Goal: Book appointment/travel/reservation

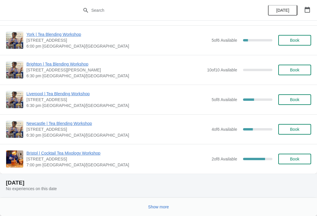
scroll to position [660, 0]
click at [159, 205] on span "Show more" at bounding box center [158, 207] width 21 height 5
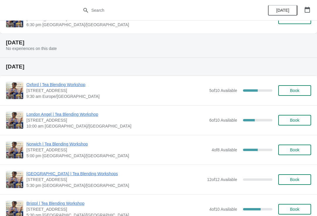
scroll to position [1402, 0]
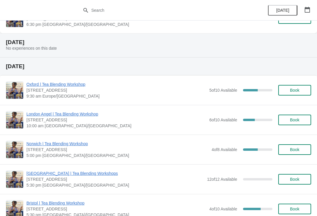
click at [294, 91] on span "Book" at bounding box center [294, 90] width 9 height 5
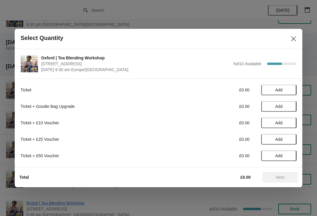
click at [280, 91] on span "Add" at bounding box center [279, 90] width 7 height 5
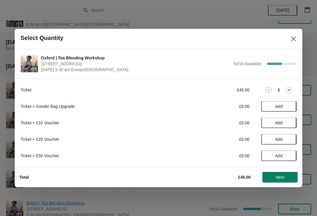
click at [288, 91] on icon at bounding box center [289, 90] width 6 height 6
click at [282, 177] on span "Next" at bounding box center [280, 177] width 9 height 5
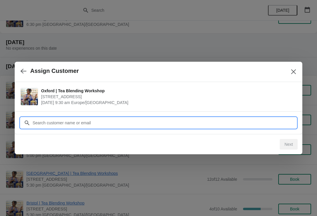
click at [163, 126] on input "Customer" at bounding box center [164, 123] width 265 height 11
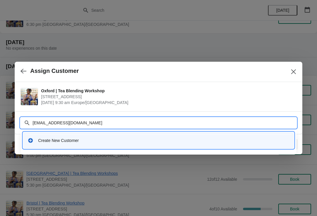
type input "[EMAIL_ADDRESS][DOMAIN_NAME]"
click at [50, 141] on div "Create New Customer" at bounding box center [164, 141] width 252 height 6
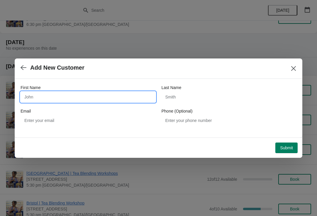
click at [50, 92] on input "First Name" at bounding box center [88, 97] width 135 height 11
type input "Levi"
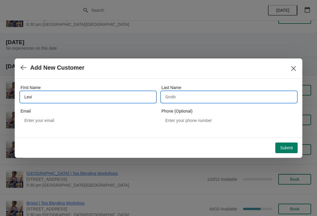
click at [212, 97] on input "Last Name" at bounding box center [229, 97] width 135 height 11
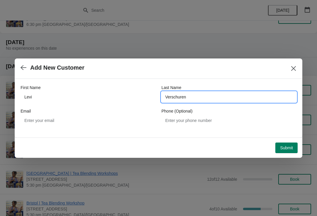
type input "Verschuren"
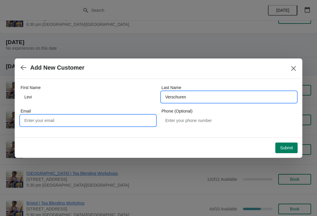
click at [58, 122] on input "Email" at bounding box center [88, 120] width 135 height 11
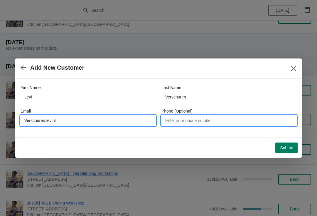
click at [212, 122] on input "Phone (Optional)" at bounding box center [229, 120] width 135 height 11
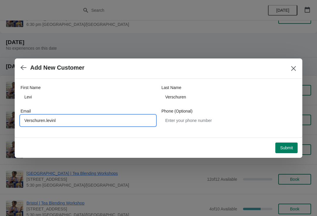
click at [83, 118] on input "Verschuren.levinl" at bounding box center [88, 120] width 135 height 11
type input "[EMAIL_ADDRESS][DOMAIN_NAME]"
click at [287, 145] on span "Submit" at bounding box center [286, 147] width 13 height 5
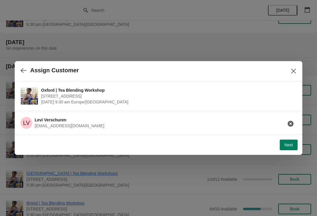
click at [285, 145] on span "Next" at bounding box center [289, 145] width 9 height 5
select select "No"
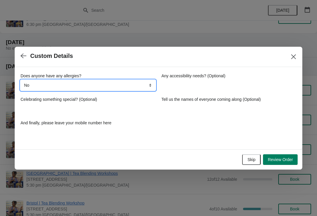
click at [146, 84] on select "No Yes, nuts Yes, wheat Yes, other" at bounding box center [88, 85] width 135 height 11
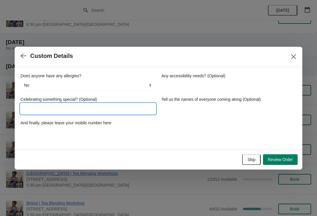
click at [59, 104] on input "Celebrating something special? (Optional)" at bounding box center [88, 108] width 135 height 11
click at [219, 133] on div "Does anyone have any allergies? No Yes, nuts Yes, wheat Yes, other No Any acces…" at bounding box center [159, 105] width 276 height 65
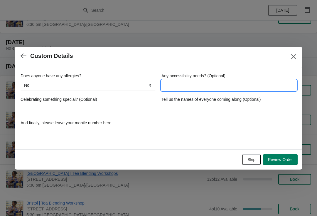
click at [231, 86] on input "Any accessibility needs? (Optional)" at bounding box center [229, 85] width 135 height 11
type input "No"
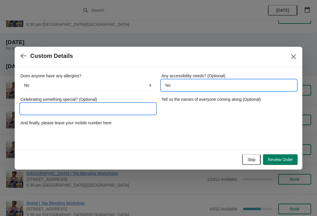
click at [46, 111] on input "Celebrating something special? (Optional)" at bounding box center [88, 108] width 135 height 11
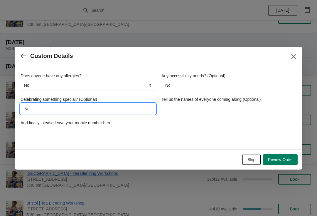
type input "No"
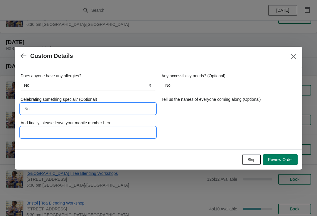
click at [54, 130] on input "And finally, please leave your mobile number here" at bounding box center [88, 132] width 135 height 11
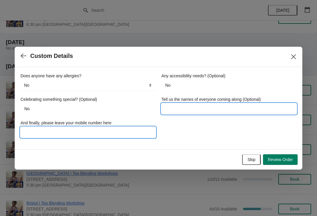
click at [237, 110] on input "Tell us the names of everyone coming along (Optional)" at bounding box center [229, 108] width 135 height 11
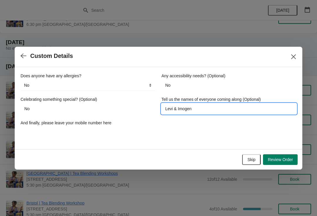
type input "Levi & Imogen"
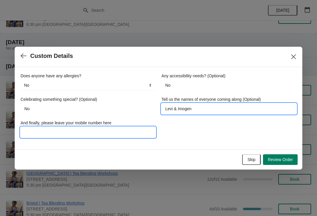
click at [65, 132] on input "And finally, please leave your mobile number here" at bounding box center [88, 132] width 135 height 11
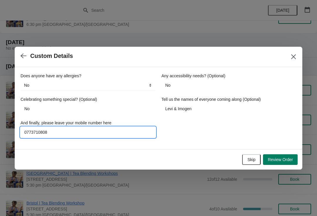
type input "07737108081"
click at [282, 157] on span "Review Order" at bounding box center [280, 159] width 25 height 5
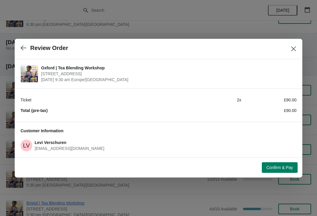
click at [278, 169] on span "Confirm & Pay" at bounding box center [280, 167] width 26 height 5
